Goal: Navigation & Orientation: Find specific page/section

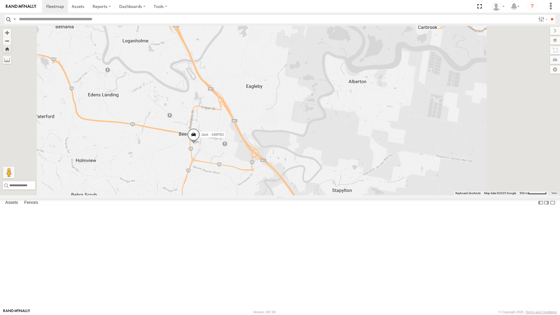
click at [0, 0] on div "All Assets" at bounding box center [0, 0] width 0 height 0
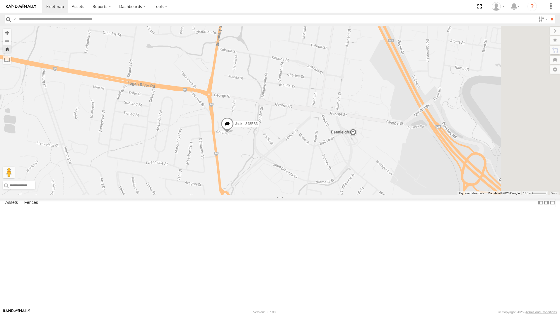
drag, startPoint x: 437, startPoint y: 169, endPoint x: 378, endPoint y: 185, distance: 61.5
click at [379, 186] on div "Jack - 348FB3" at bounding box center [280, 110] width 560 height 169
drag, startPoint x: 45, startPoint y: 241, endPoint x: 266, endPoint y: 259, distance: 221.7
click at [0, 0] on div "All Assets" at bounding box center [0, 0] width 0 height 0
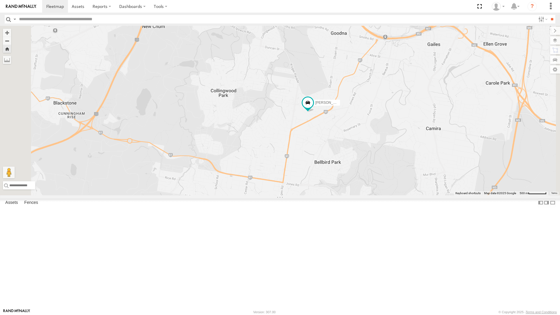
drag, startPoint x: 425, startPoint y: 171, endPoint x: 406, endPoint y: 193, distance: 28.9
click at [406, 193] on div "[PERSON_NAME] B - Corolla Hatch" at bounding box center [280, 110] width 560 height 169
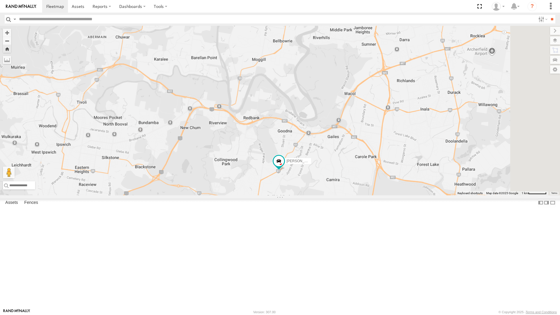
drag, startPoint x: 391, startPoint y: 99, endPoint x: 358, endPoint y: 176, distance: 84.0
click at [358, 176] on div "[PERSON_NAME] B - Corolla Hatch" at bounding box center [280, 110] width 560 height 169
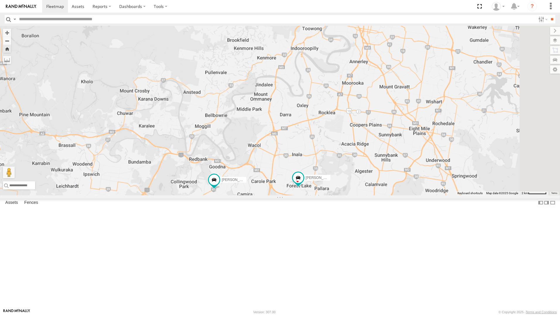
drag, startPoint x: 459, startPoint y: 110, endPoint x: 382, endPoint y: 156, distance: 89.7
click at [382, 156] on div "[PERSON_NAME] B - Corolla [PERSON_NAME] 019IP4 - Hilux" at bounding box center [280, 110] width 560 height 169
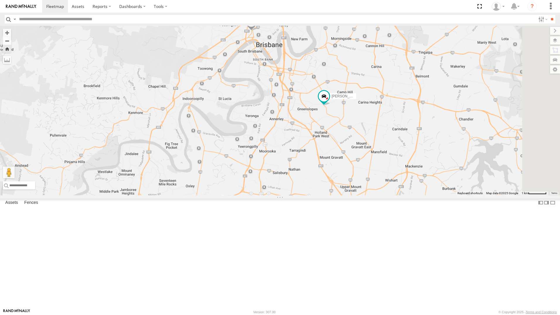
drag, startPoint x: 449, startPoint y: 120, endPoint x: 405, endPoint y: 187, distance: 80.7
click at [405, 187] on div "[PERSON_NAME] B - Corolla [PERSON_NAME] 019IP4 - Hilux [PERSON_NAME] - 347FB3 S…" at bounding box center [280, 110] width 560 height 169
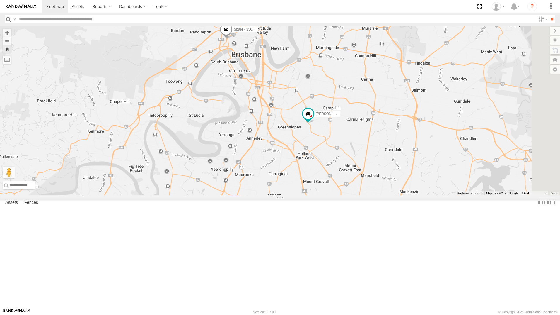
drag, startPoint x: 401, startPoint y: 125, endPoint x: 390, endPoint y: 133, distance: 13.7
click at [390, 133] on div "[PERSON_NAME] B - Corolla [PERSON_NAME] 019IP4 - Hilux [PERSON_NAME] - 347FB3 S…" at bounding box center [280, 110] width 560 height 169
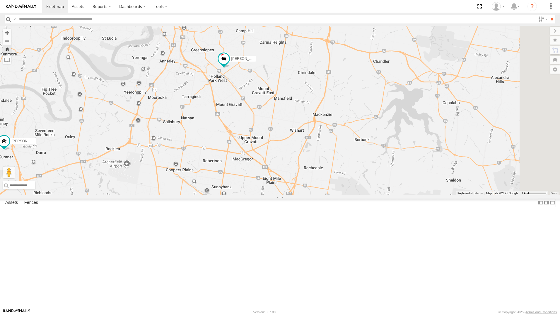
drag, startPoint x: 387, startPoint y: 243, endPoint x: 299, endPoint y: 163, distance: 118.9
click at [299, 163] on div "[PERSON_NAME] B - Corolla [PERSON_NAME] - 017IP4 [PERSON_NAME] 4 [PERSON_NAME] …" at bounding box center [280, 110] width 560 height 169
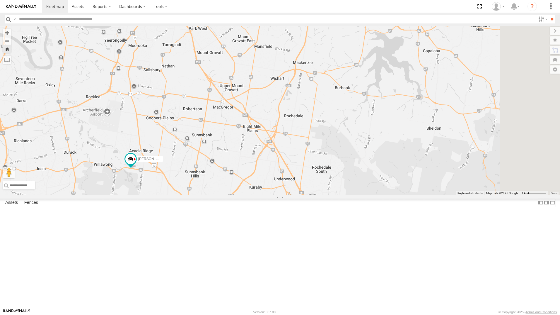
drag, startPoint x: 294, startPoint y: 215, endPoint x: 274, endPoint y: 161, distance: 57.7
click at [274, 161] on div "[PERSON_NAME] - 347FB3 [PERSON_NAME] 019IP4 - Hilux [PERSON_NAME]" at bounding box center [280, 110] width 560 height 169
